Goal: Navigation & Orientation: Find specific page/section

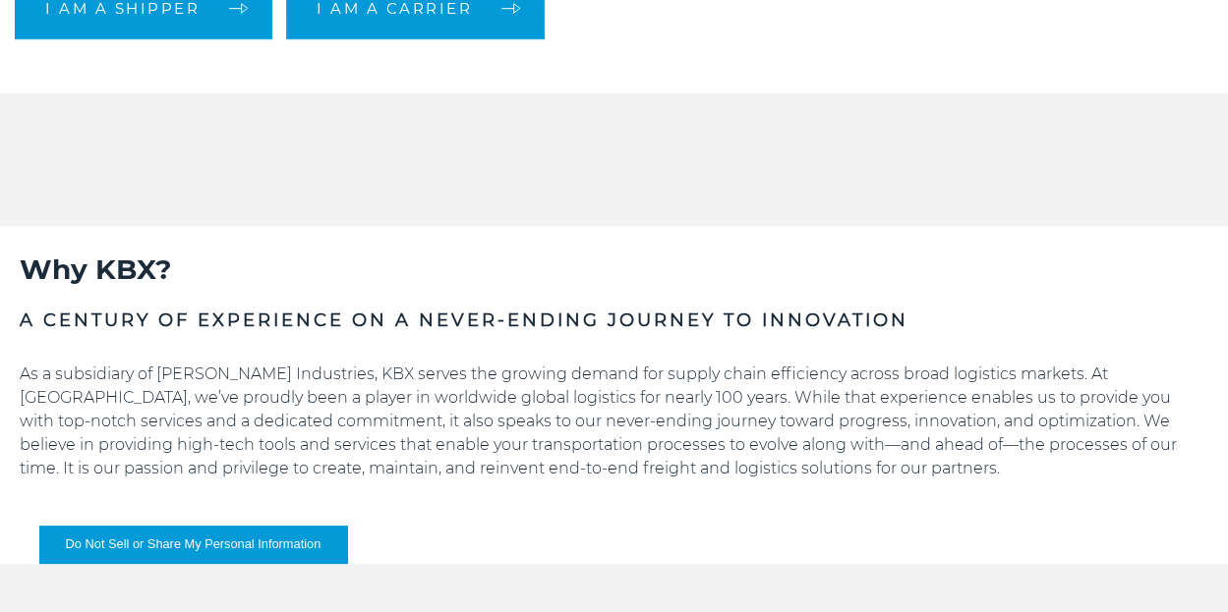
scroll to position [590, 0]
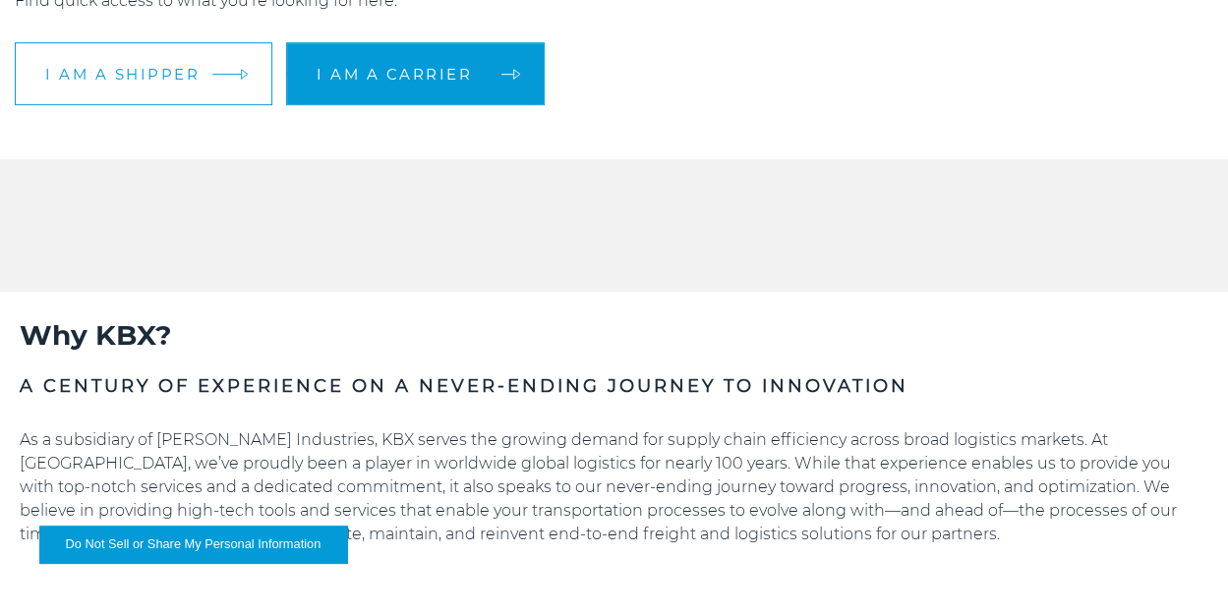
click at [170, 70] on span "I am a shipper" at bounding box center [122, 74] width 154 height 15
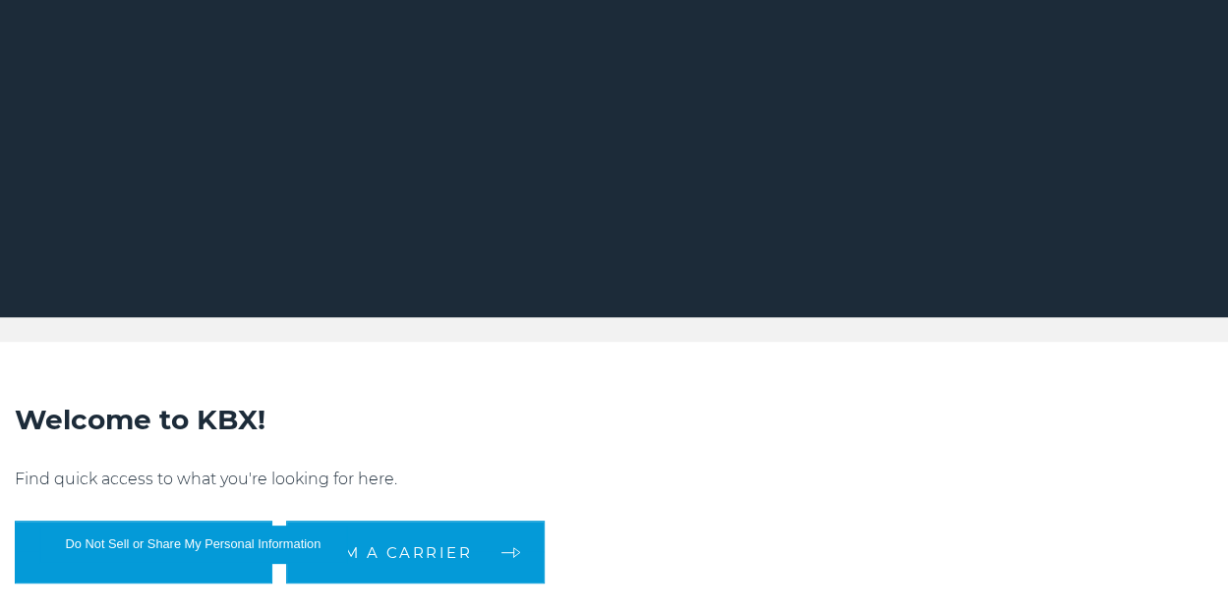
scroll to position [0, 0]
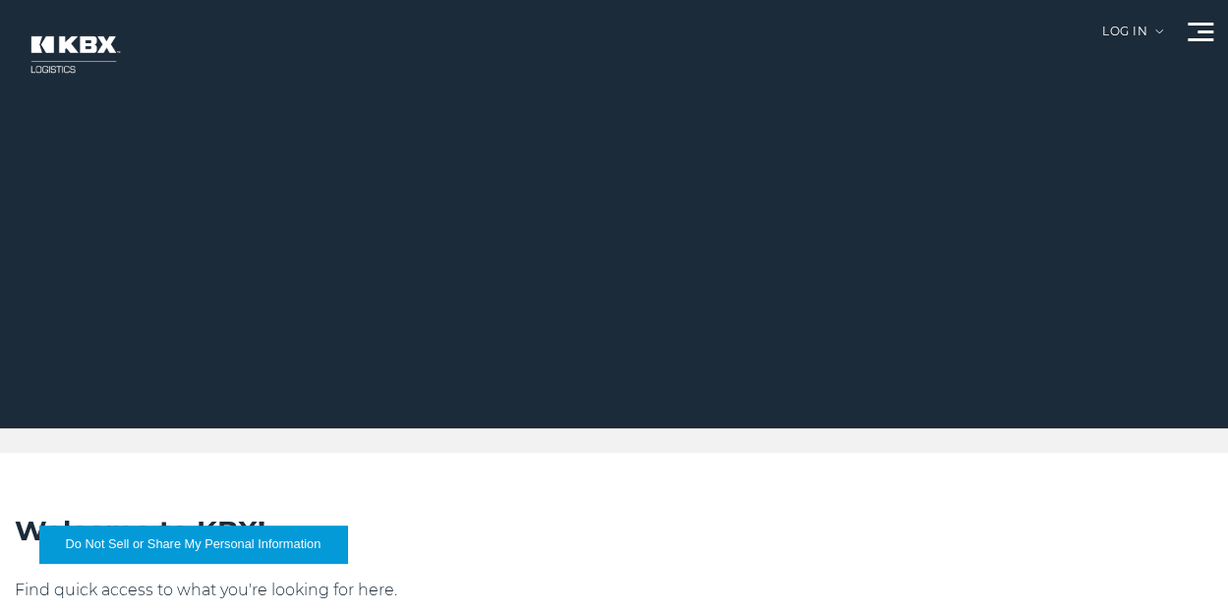
click at [1206, 38] on span at bounding box center [1200, 39] width 26 height 3
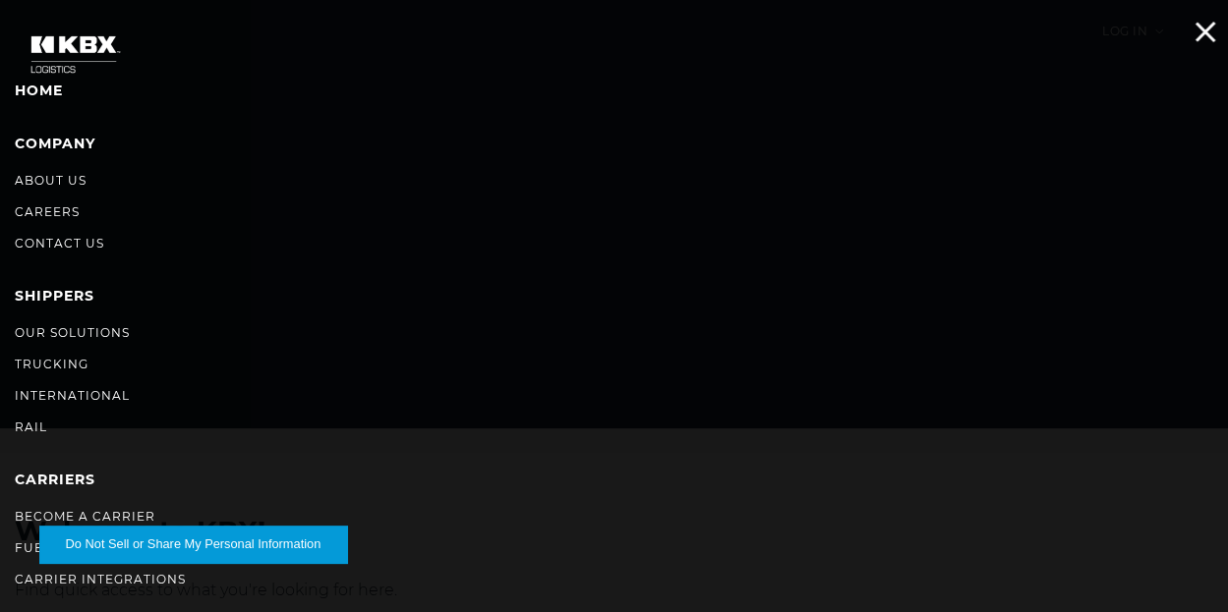
drag, startPoint x: 85, startPoint y: 44, endPoint x: 100, endPoint y: 40, distance: 16.2
click at [85, 44] on img at bounding box center [74, 55] width 118 height 70
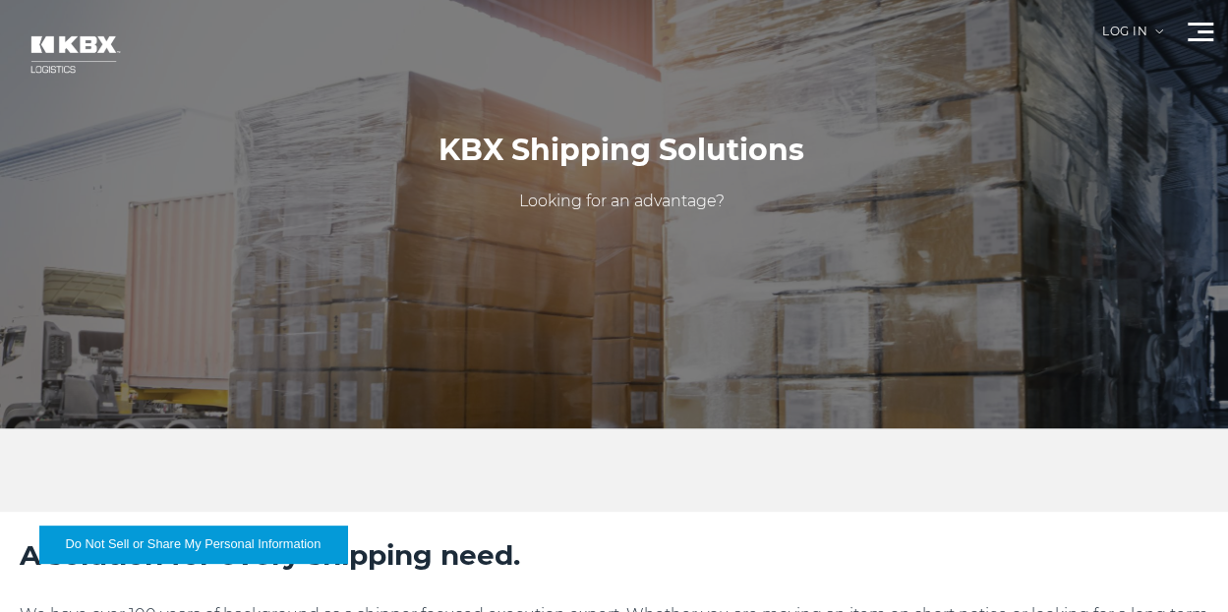
click at [1205, 23] on span at bounding box center [1200, 24] width 26 height 3
